Goal: Task Accomplishment & Management: Manage account settings

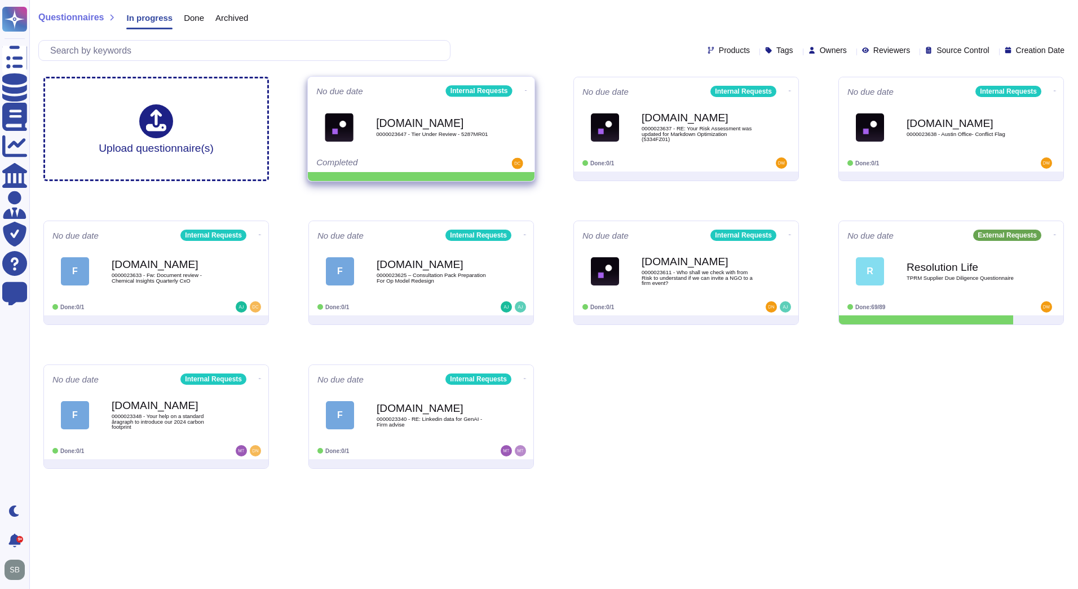
click at [525, 89] on icon at bounding box center [526, 90] width 2 height 3
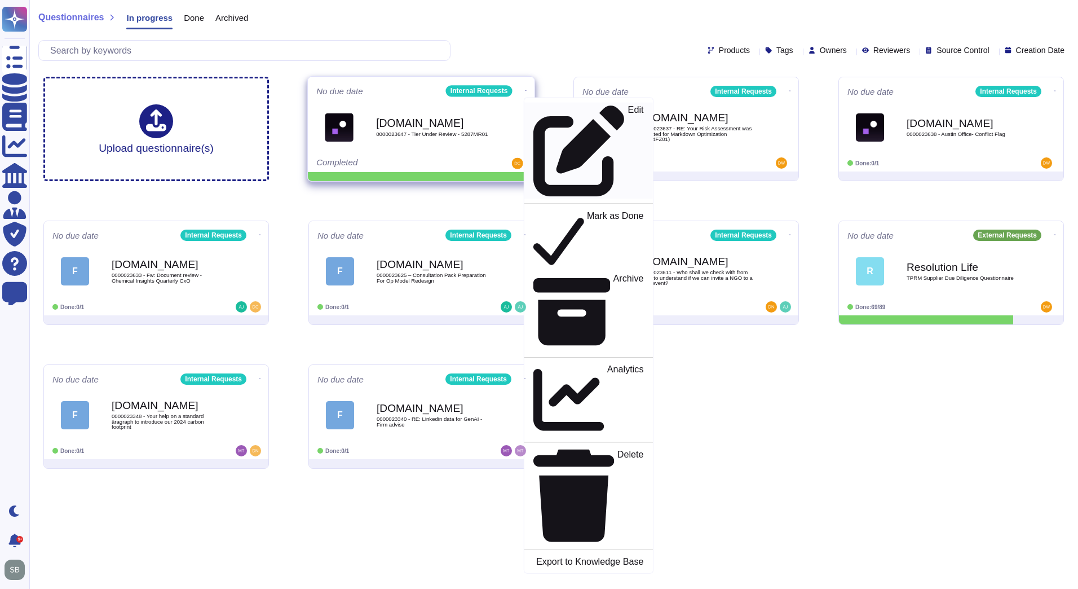
click at [536, 108] on div "Edit" at bounding box center [589, 151] width 110 height 92
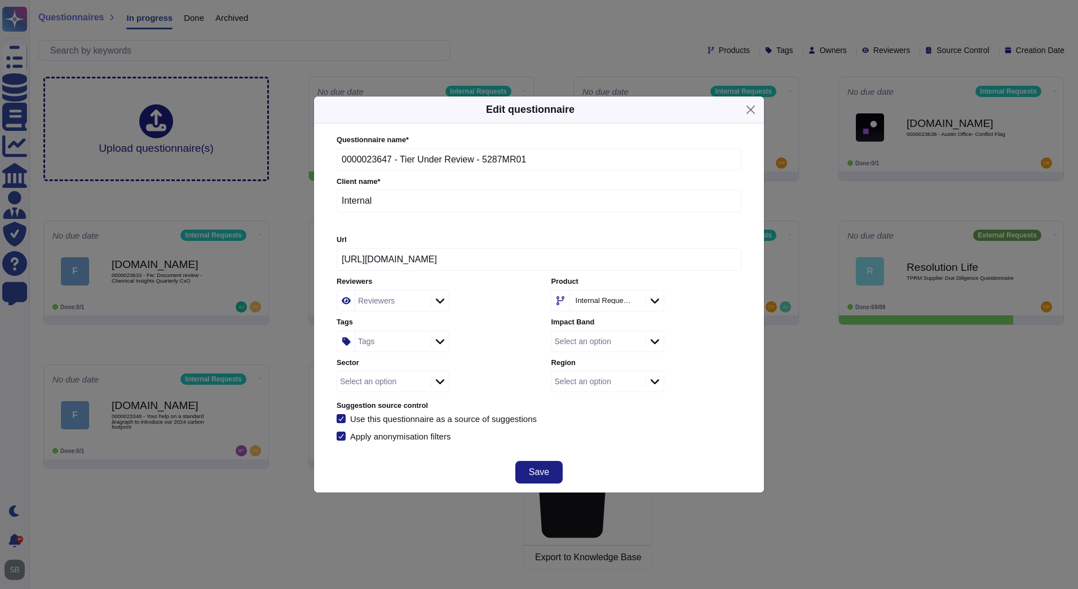
click at [379, 342] on div "Tags" at bounding box center [391, 341] width 73 height 20
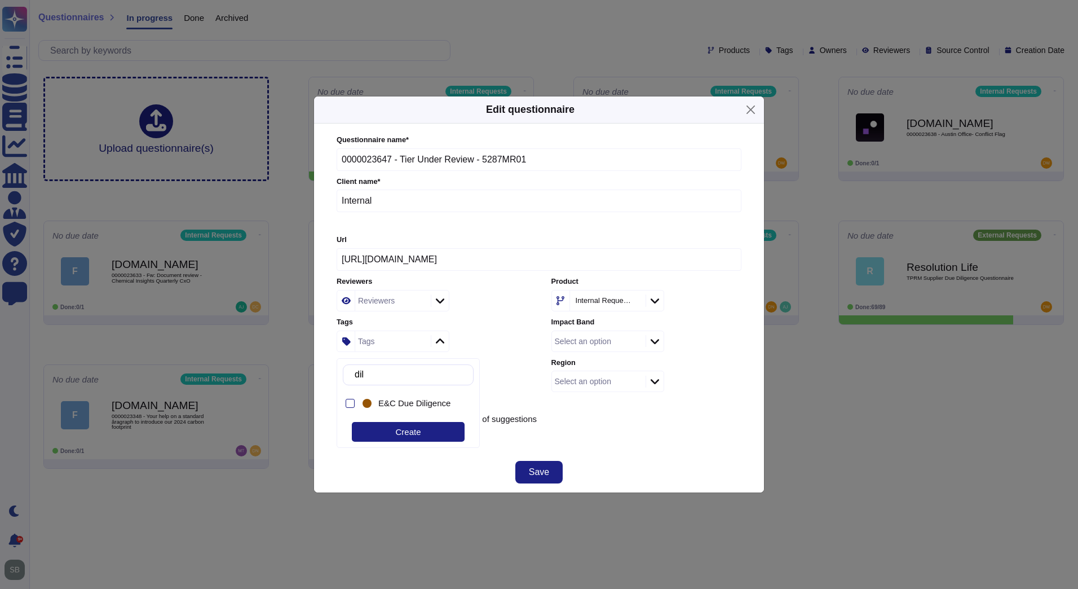
type input "dili"
click at [411, 401] on span "E&C Due Diligence" at bounding box center [414, 403] width 72 height 10
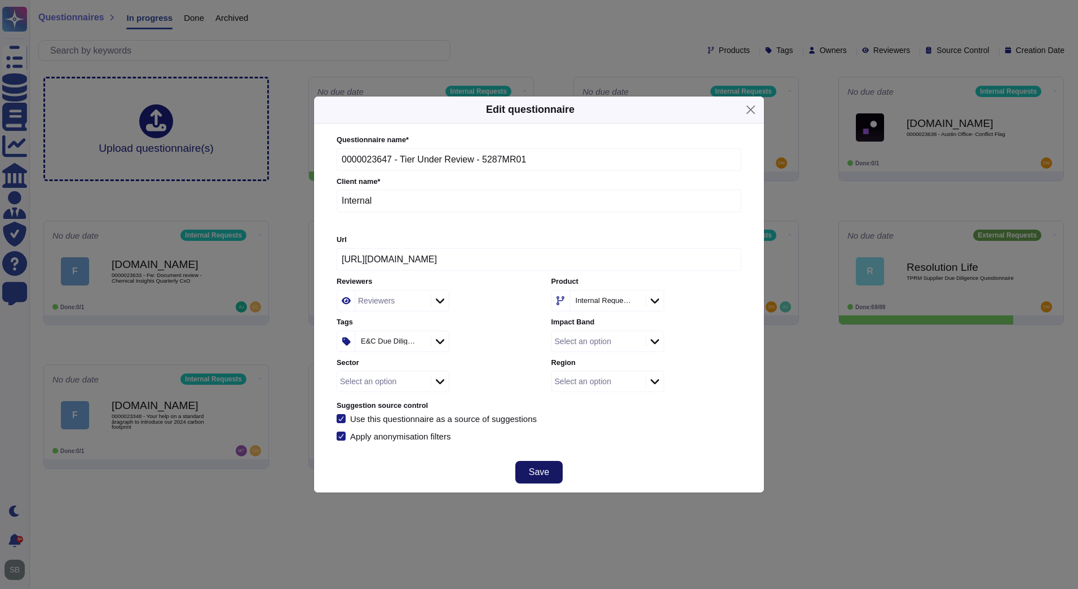
click at [542, 468] on span "Save" at bounding box center [539, 472] width 20 height 9
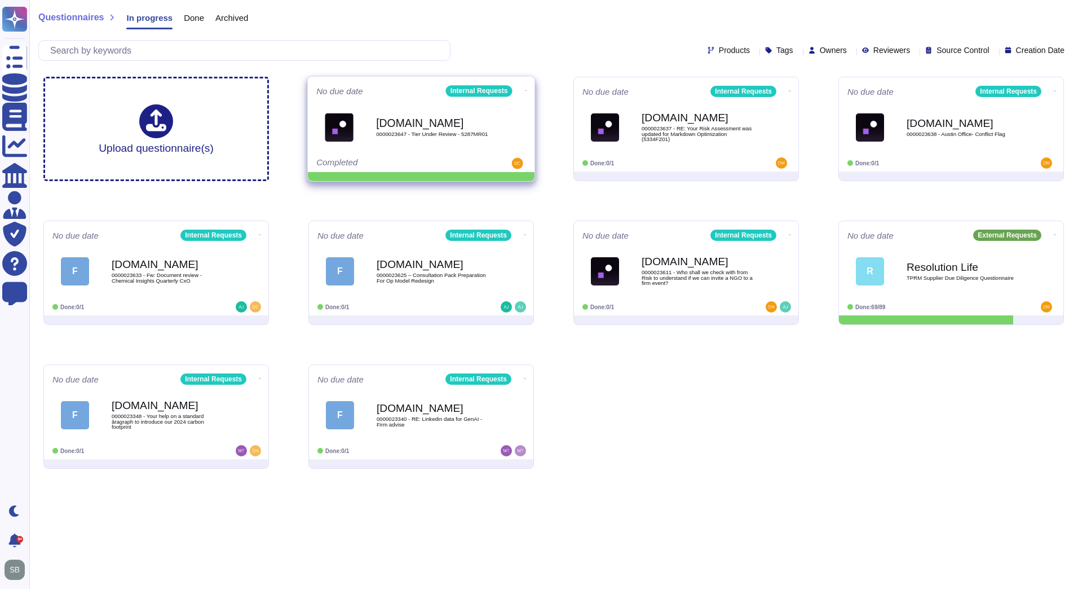
click at [524, 83] on span at bounding box center [526, 89] width 5 height 12
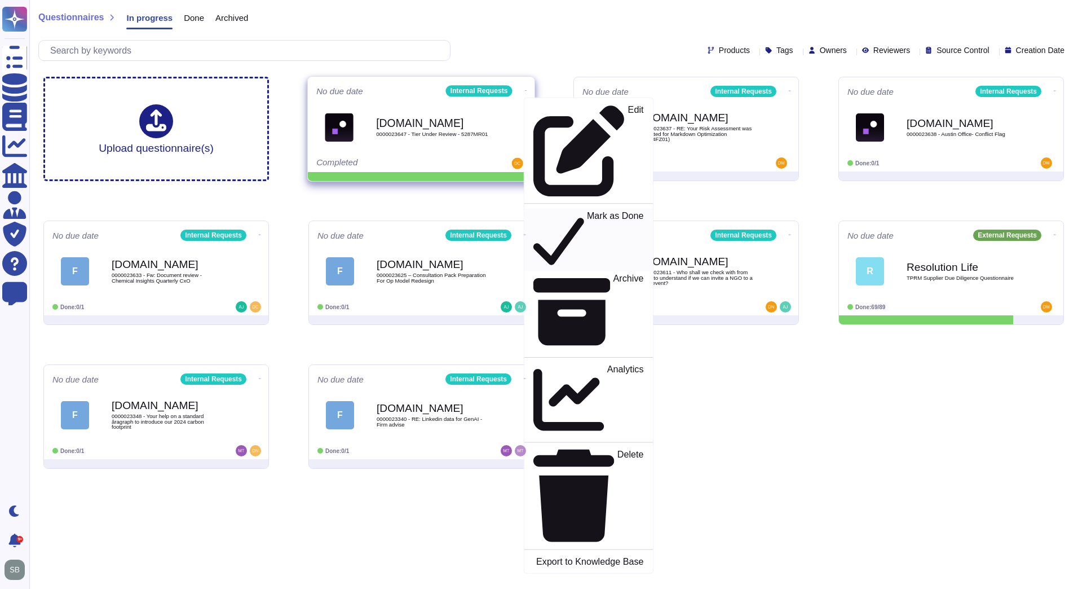
click at [534, 210] on icon at bounding box center [559, 239] width 51 height 58
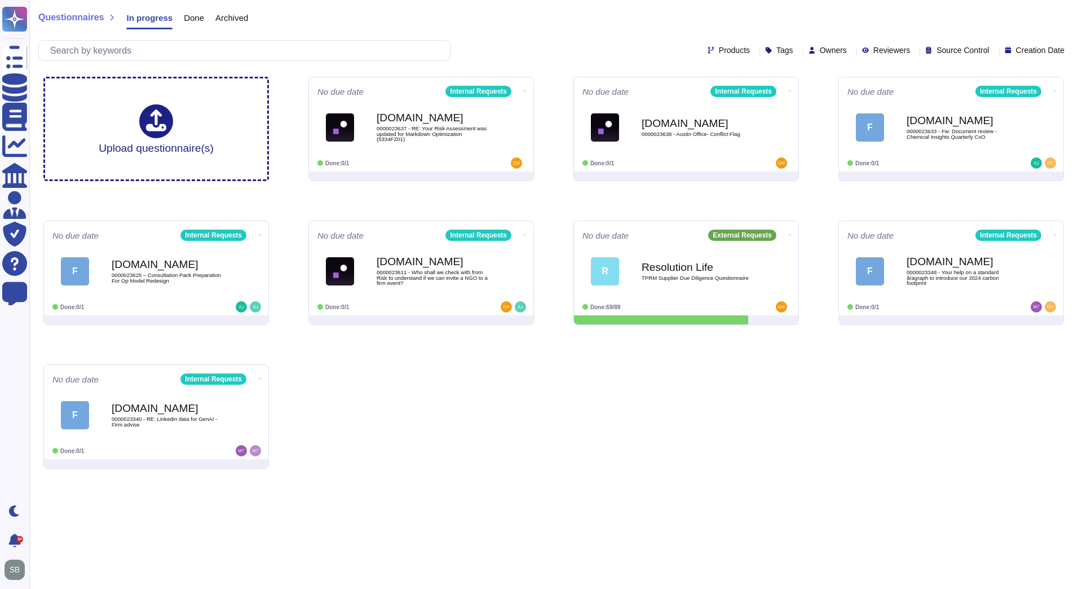
click at [770, 348] on div "Upload questionnaire(s) No due date Internal Requests [DOMAIN_NAME] 0000023637 …" at bounding box center [553, 273] width 1039 height 410
